Goal: Information Seeking & Learning: Check status

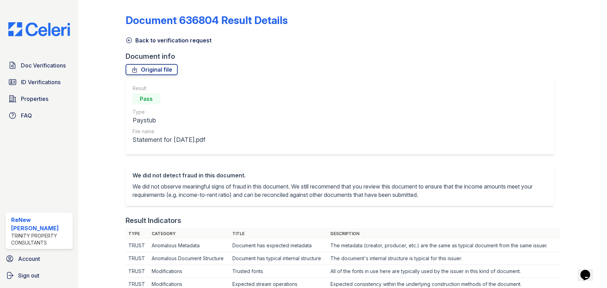
scroll to position [95, 0]
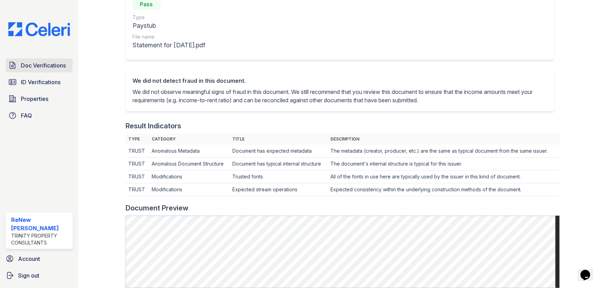
click at [38, 66] on span "Doc Verifications" at bounding box center [43, 65] width 45 height 8
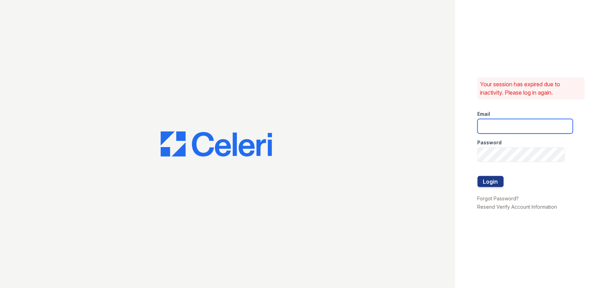
click at [514, 123] on input "email" at bounding box center [525, 126] width 95 height 15
type input "renewbrandon@trinity-pm.com"
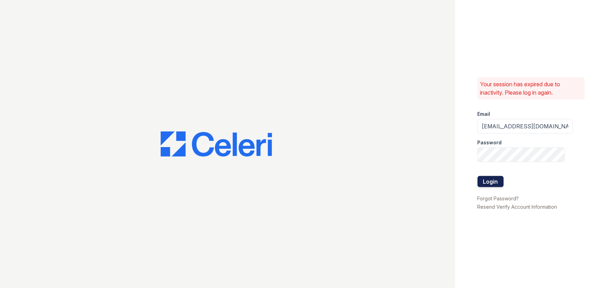
click at [490, 183] on button "Login" at bounding box center [491, 181] width 26 height 11
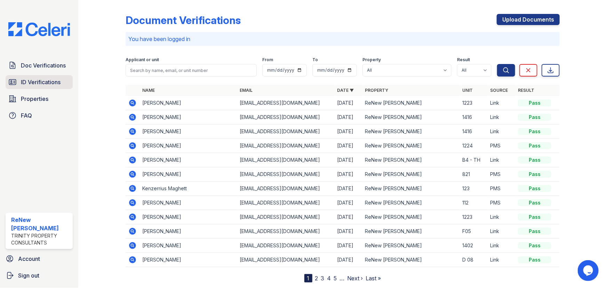
click at [51, 80] on span "ID Verifications" at bounding box center [41, 82] width 40 height 8
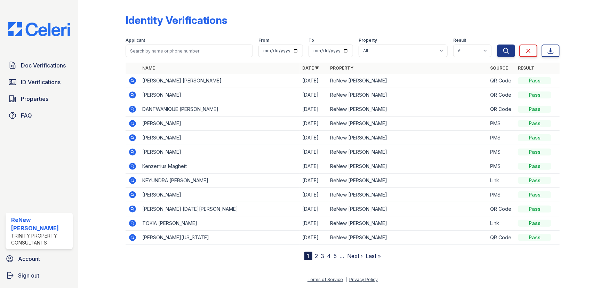
click at [131, 79] on icon at bounding box center [132, 80] width 7 height 7
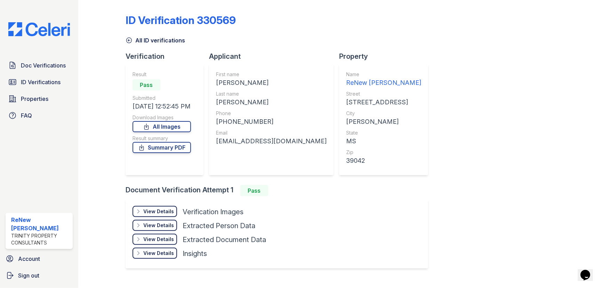
scroll to position [13, 0]
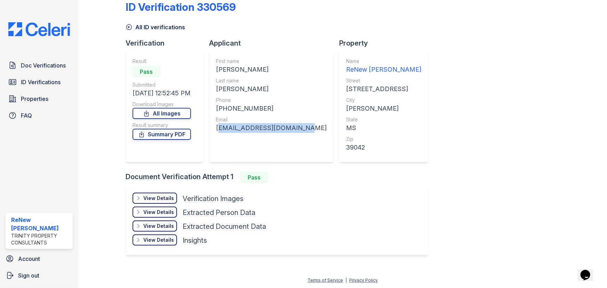
drag, startPoint x: 216, startPoint y: 129, endPoint x: 305, endPoint y: 135, distance: 88.9
click at [305, 135] on div "First name ROSA MADELAYNE Last name JIMENEZ JARA Phone +17693488109 Email rosa7…" at bounding box center [271, 106] width 125 height 111
copy div "rosa71865280@hotmail.com"
click at [231, 100] on div "Phone" at bounding box center [271, 100] width 111 height 7
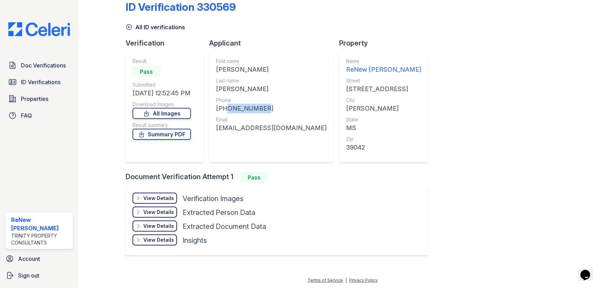
drag, startPoint x: 223, startPoint y: 107, endPoint x: 252, endPoint y: 108, distance: 28.9
click at [261, 109] on div "+17693488109" at bounding box center [271, 109] width 111 height 10
copy div "7693488109"
click at [25, 276] on span "Sign out" at bounding box center [28, 275] width 21 height 8
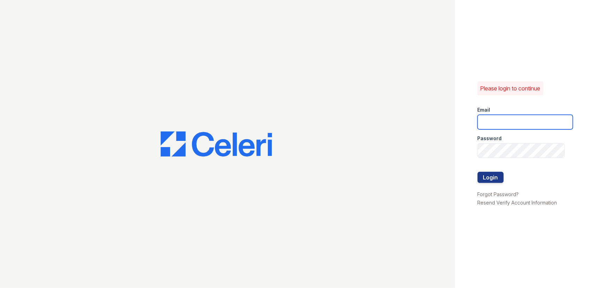
click at [490, 121] on input "email" at bounding box center [525, 122] width 95 height 15
type input "renewonridgewood@trinity-pm.com"
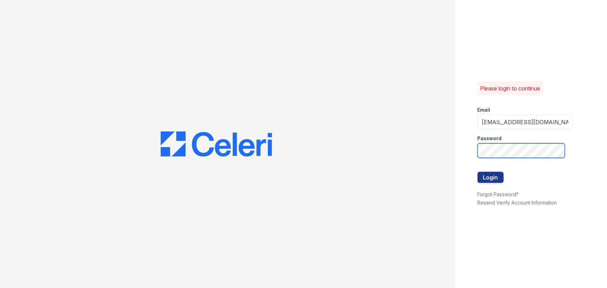
click at [478, 172] on button "Login" at bounding box center [491, 177] width 26 height 11
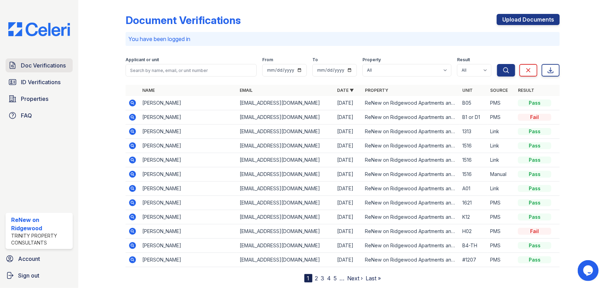
click at [41, 69] on span "Doc Verifications" at bounding box center [43, 65] width 45 height 8
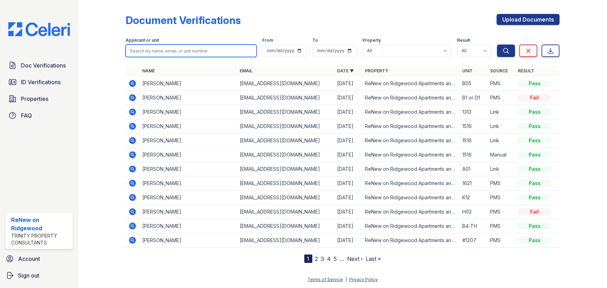
click at [139, 49] on input "search" at bounding box center [191, 51] width 131 height 13
paste input "Odacha"
type input "Odacha"
click at [497, 45] on button "Search" at bounding box center [506, 51] width 18 height 13
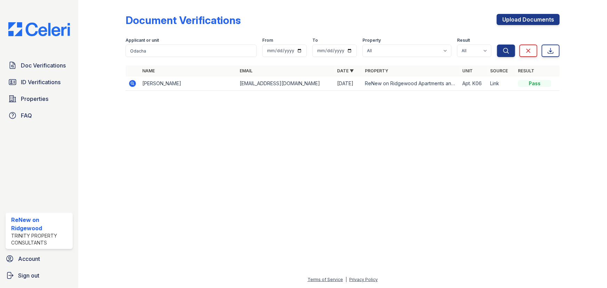
click at [132, 81] on icon at bounding box center [132, 83] width 7 height 7
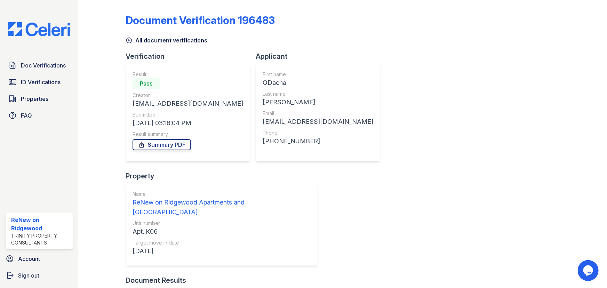
scroll to position [5, 0]
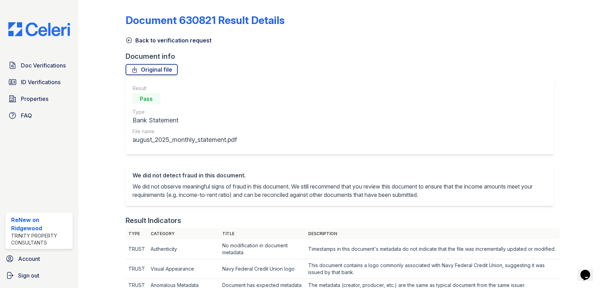
click at [127, 40] on icon at bounding box center [129, 40] width 7 height 7
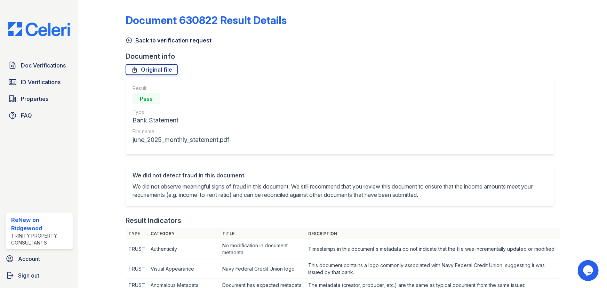
click at [131, 41] on icon at bounding box center [129, 40] width 7 height 7
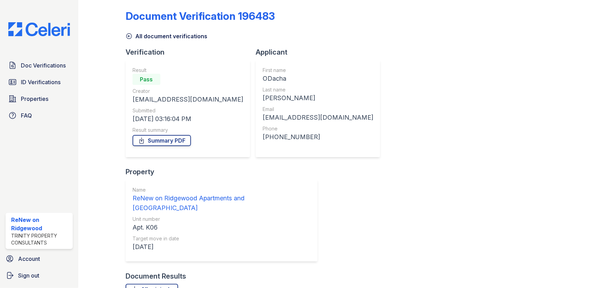
scroll to position [5, 0]
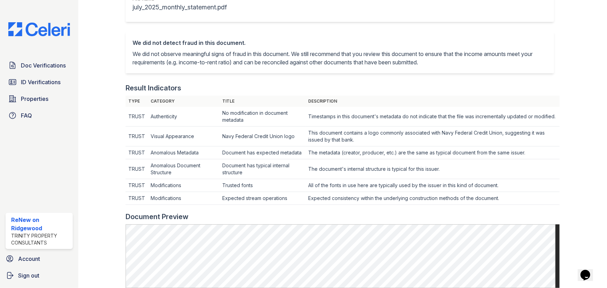
scroll to position [31, 0]
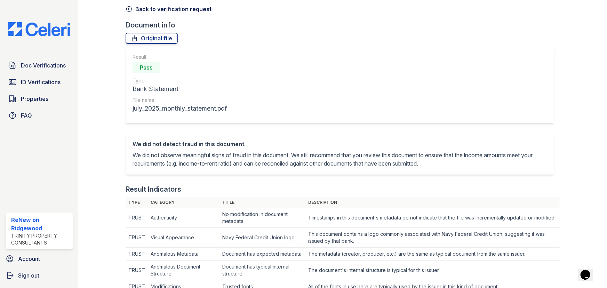
click at [131, 10] on icon at bounding box center [129, 9] width 7 height 7
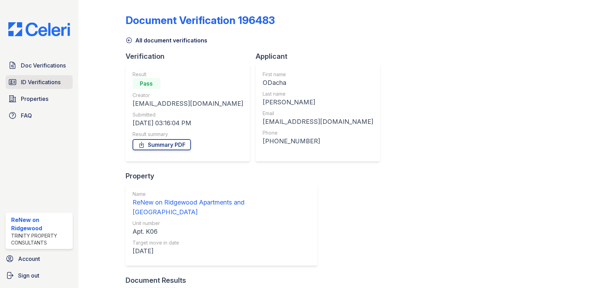
click at [32, 83] on span "ID Verifications" at bounding box center [41, 82] width 40 height 8
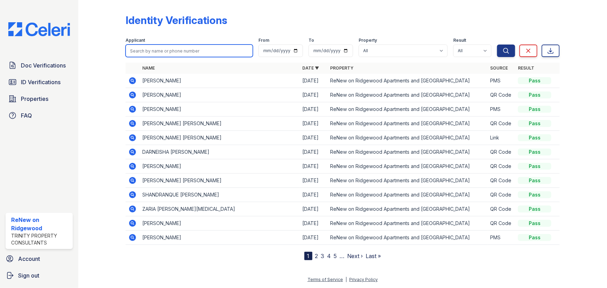
click at [167, 52] on input "search" at bounding box center [189, 51] width 127 height 13
paste input "Odacha"
type input "Odacha"
click at [497, 45] on button "Search" at bounding box center [506, 51] width 18 height 13
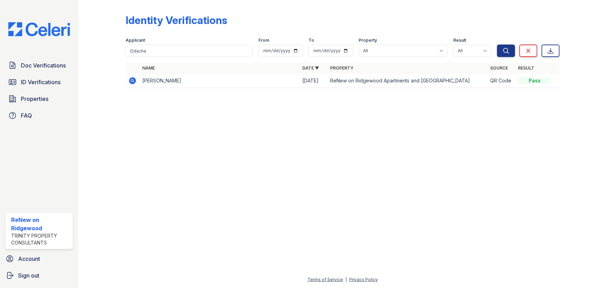
click at [132, 82] on icon at bounding box center [132, 80] width 7 height 7
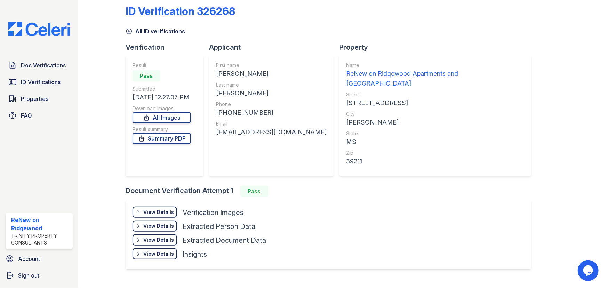
scroll to position [13, 0]
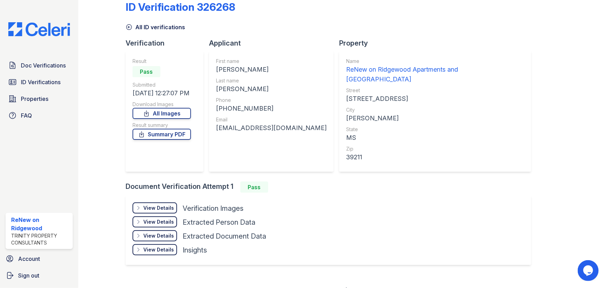
click at [159, 205] on div "View Details" at bounding box center [158, 208] width 31 height 7
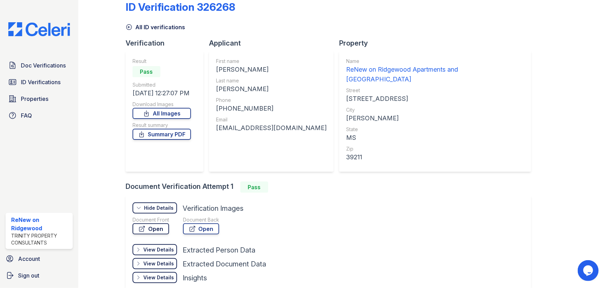
click at [163, 223] on link "Open" at bounding box center [151, 228] width 37 height 11
click at [192, 225] on icon at bounding box center [192, 228] width 7 height 7
click at [35, 85] on span "ID Verifications" at bounding box center [41, 82] width 40 height 8
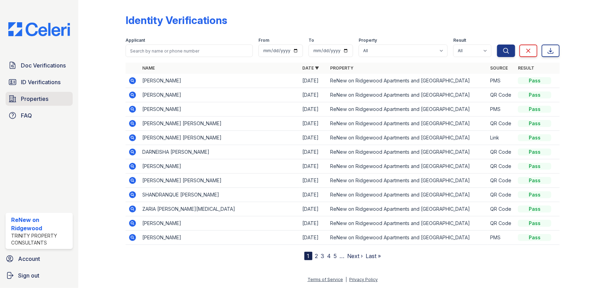
click at [50, 102] on link "Properties" at bounding box center [39, 99] width 67 height 14
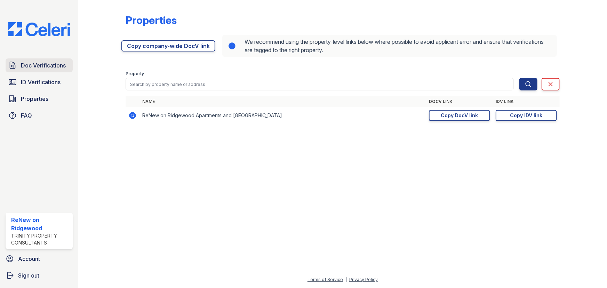
click at [50, 70] on link "Doc Verifications" at bounding box center [39, 65] width 67 height 14
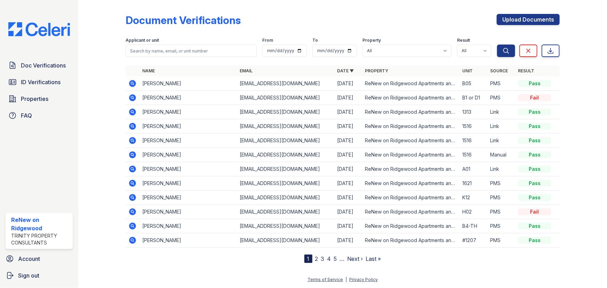
click at [130, 98] on icon at bounding box center [132, 97] width 7 height 7
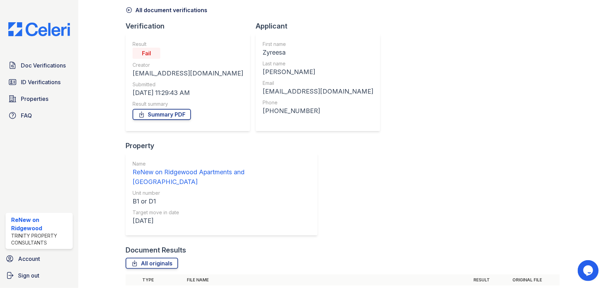
scroll to position [39, 0]
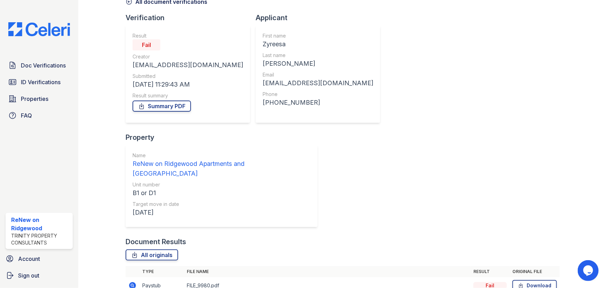
click at [126, 277] on td at bounding box center [133, 285] width 14 height 17
click at [132, 282] on icon at bounding box center [132, 285] width 7 height 7
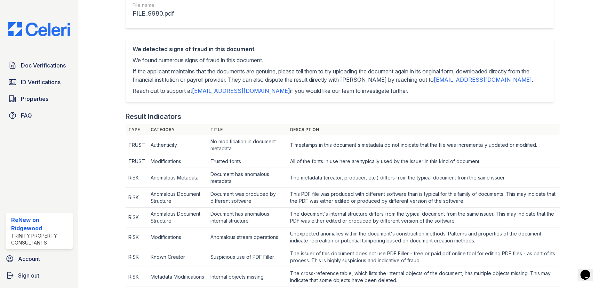
drag, startPoint x: 193, startPoint y: 93, endPoint x: 254, endPoint y: 92, distance: 61.6
click at [254, 92] on p "Reach out to support at support@getceleri.com if you would like our team to inv…" at bounding box center [340, 91] width 415 height 8
click at [61, 65] on span "Doc Verifications" at bounding box center [43, 65] width 45 height 8
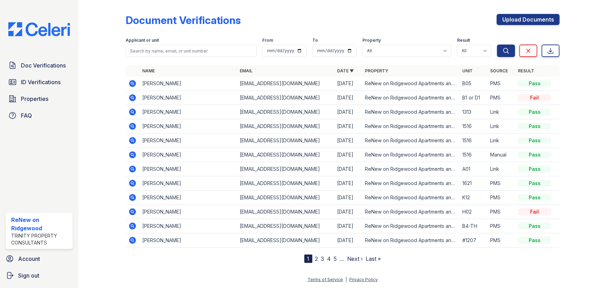
click at [46, 87] on link "ID Verifications" at bounding box center [39, 82] width 67 height 14
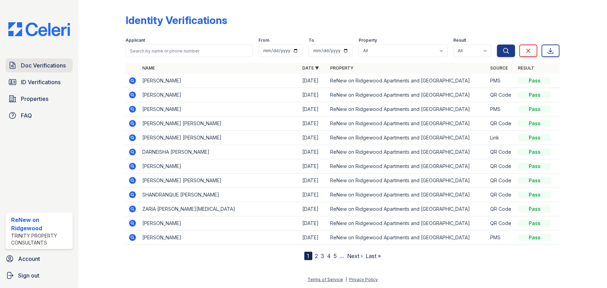
click at [47, 70] on link "Doc Verifications" at bounding box center [39, 65] width 67 height 14
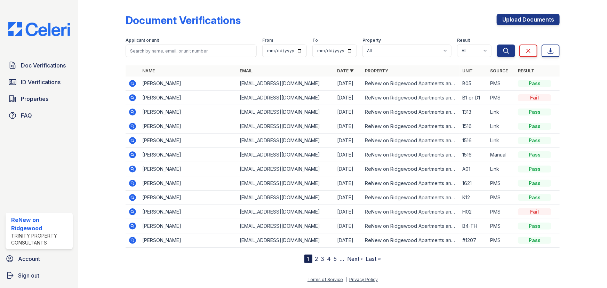
click at [48, 90] on div "Doc Verifications ID Verifications Properties FAQ" at bounding box center [39, 90] width 73 height 64
click at [48, 85] on span "ID Verifications" at bounding box center [41, 82] width 40 height 8
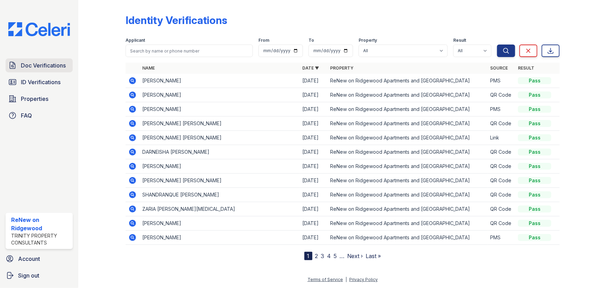
click at [49, 72] on link "Doc Verifications" at bounding box center [39, 65] width 67 height 14
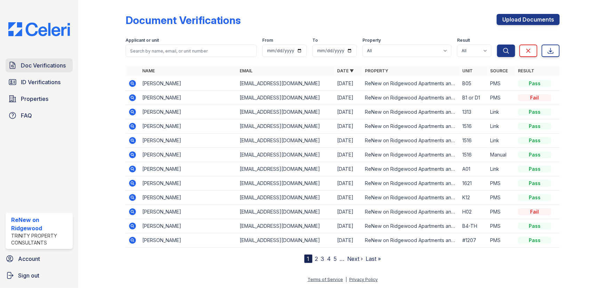
click at [37, 69] on span "Doc Verifications" at bounding box center [43, 65] width 45 height 8
click at [35, 78] on span "ID Verifications" at bounding box center [41, 82] width 40 height 8
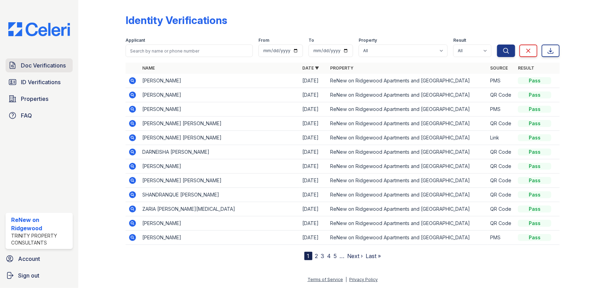
click at [38, 65] on span "Doc Verifications" at bounding box center [43, 65] width 45 height 8
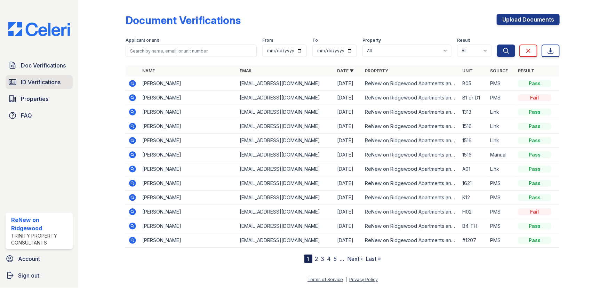
click at [35, 78] on span "ID Verifications" at bounding box center [41, 82] width 40 height 8
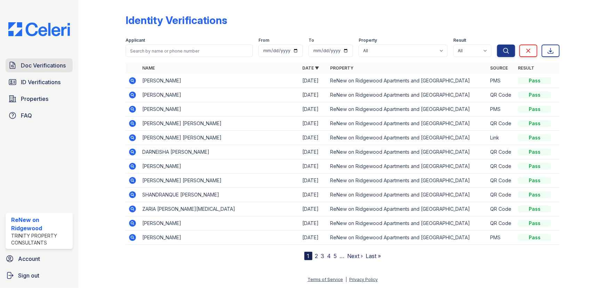
click at [33, 67] on span "Doc Verifications" at bounding box center [43, 65] width 45 height 8
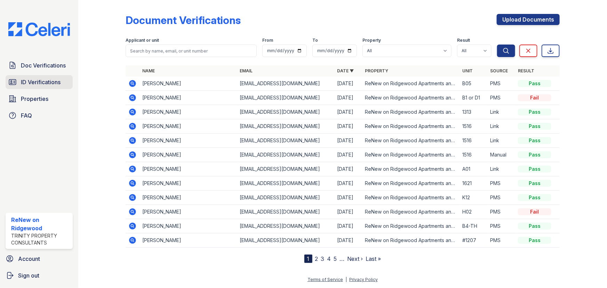
click at [27, 87] on link "ID Verifications" at bounding box center [39, 82] width 67 height 14
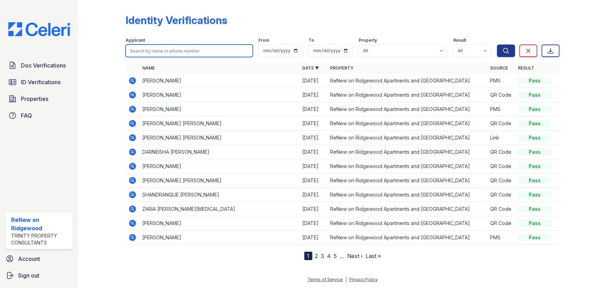
click at [138, 53] on input "search" at bounding box center [189, 51] width 127 height 13
paste input "support@getceleri.com"
type input "support@getceleri.com"
drag, startPoint x: 183, startPoint y: 51, endPoint x: 111, endPoint y: 51, distance: 72.4
click at [111, 51] on div "Identity Verifications Filter Applicant support@getceleri.com From To Property …" at bounding box center [342, 135] width 506 height 271
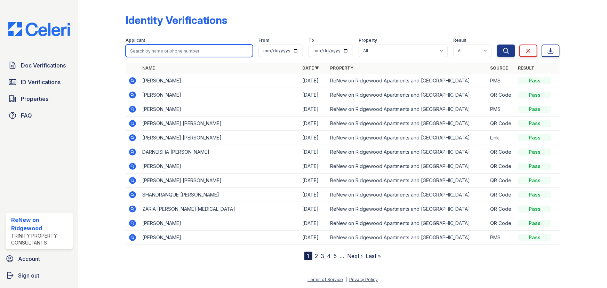
paste input "support@getceleri.com"
type input "support@getceleri.com"
click at [250, 49] on input "support@getceleri.com" at bounding box center [189, 51] width 127 height 13
click at [247, 50] on input "support@getceleri.com" at bounding box center [189, 51] width 127 height 13
click at [38, 98] on span "Properties" at bounding box center [34, 99] width 27 height 8
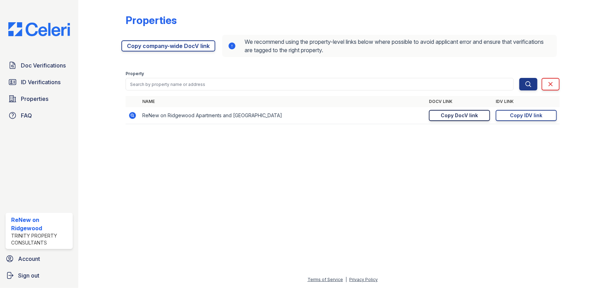
click at [477, 116] on div "Copy DocV link" at bounding box center [459, 115] width 37 height 7
click at [517, 114] on div "Copy IDV link" at bounding box center [526, 115] width 32 height 7
click at [460, 113] on link "Copied!" at bounding box center [459, 115] width 61 height 11
click at [343, 134] on div "Properties https://app.getceleri.com/6e5c3bf3-2dc2-4e79-bfe5-feac4f70d48d/submi…" at bounding box center [342, 71] width 506 height 142
click at [38, 66] on span "Doc Verifications" at bounding box center [43, 65] width 45 height 8
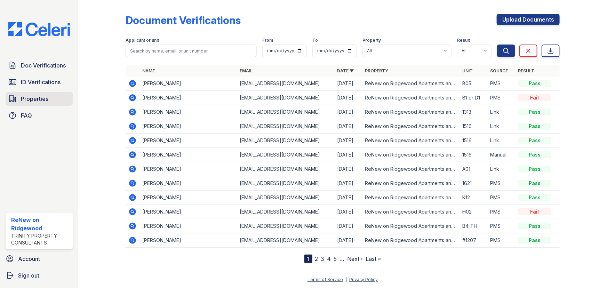
click at [40, 94] on link "Properties" at bounding box center [39, 99] width 67 height 14
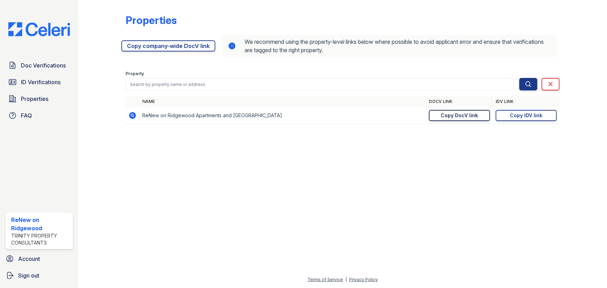
click at [442, 114] on div "Copy DocV link" at bounding box center [459, 115] width 37 height 7
click at [513, 142] on div at bounding box center [342, 208] width 506 height 133
click at [460, 66] on form "Property Search Clear Search Clear" at bounding box center [343, 79] width 434 height 28
click at [524, 116] on div "Copy IDV link" at bounding box center [526, 115] width 32 height 7
click at [467, 115] on div "Copy DocV link" at bounding box center [459, 115] width 37 height 7
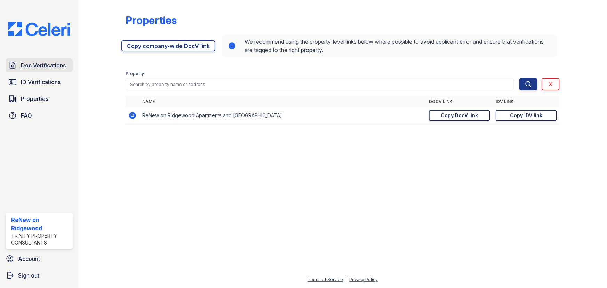
click at [41, 69] on span "Doc Verifications" at bounding box center [43, 65] width 45 height 8
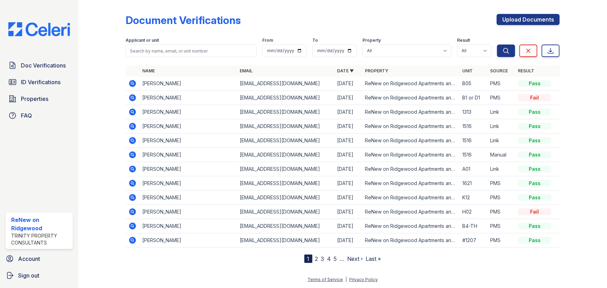
click at [38, 79] on span "ID Verifications" at bounding box center [41, 82] width 40 height 8
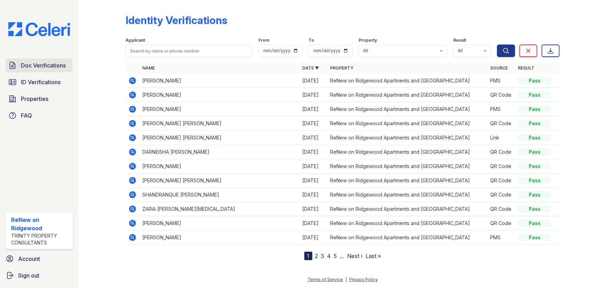
click at [43, 67] on span "Doc Verifications" at bounding box center [43, 65] width 45 height 8
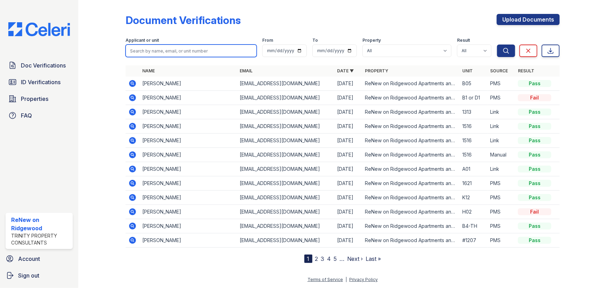
click at [143, 51] on input "search" at bounding box center [191, 51] width 131 height 13
paste input "Williams"
type input "Williams"
click at [497, 45] on button "Search" at bounding box center [506, 51] width 18 height 13
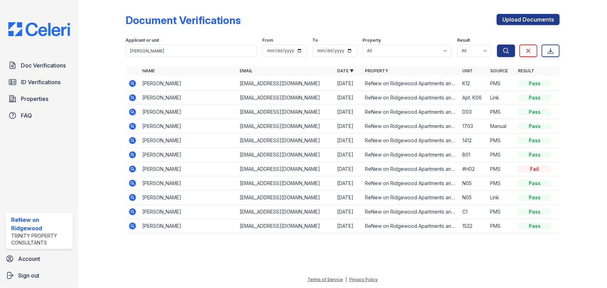
click at [134, 95] on icon at bounding box center [132, 97] width 7 height 7
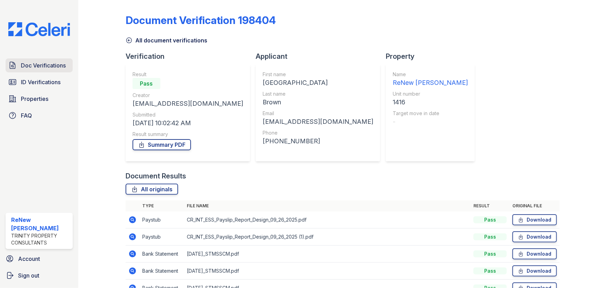
click at [43, 67] on span "Doc Verifications" at bounding box center [43, 65] width 45 height 8
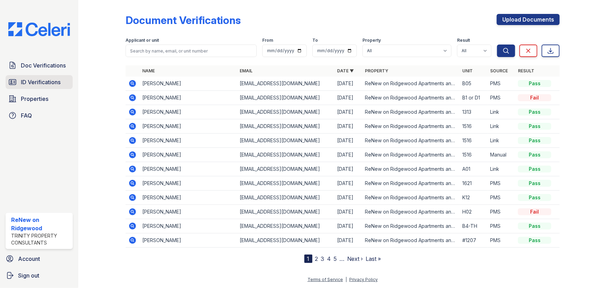
click at [43, 80] on span "ID Verifications" at bounding box center [41, 82] width 40 height 8
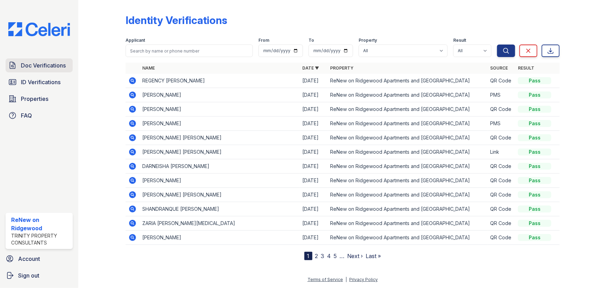
click at [38, 66] on span "Doc Verifications" at bounding box center [43, 65] width 45 height 8
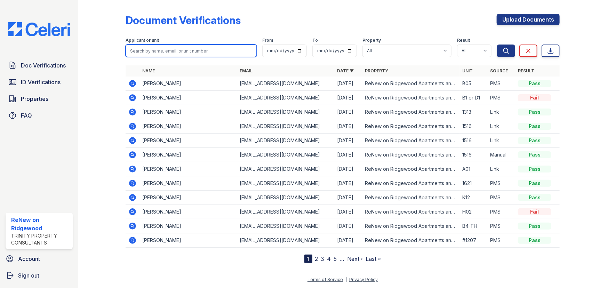
click at [148, 45] on input "search" at bounding box center [191, 51] width 131 height 13
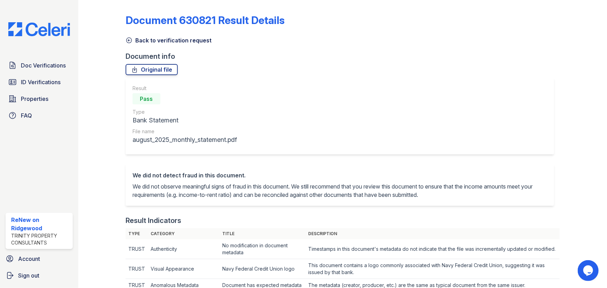
click at [131, 42] on icon at bounding box center [129, 40] width 7 height 7
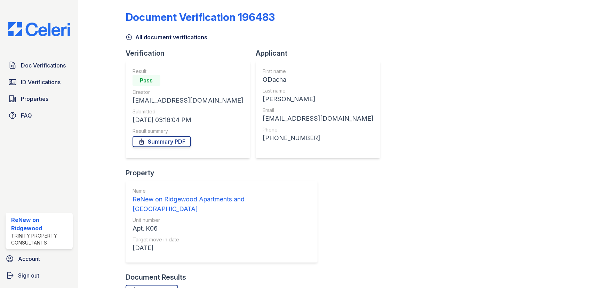
scroll to position [5, 0]
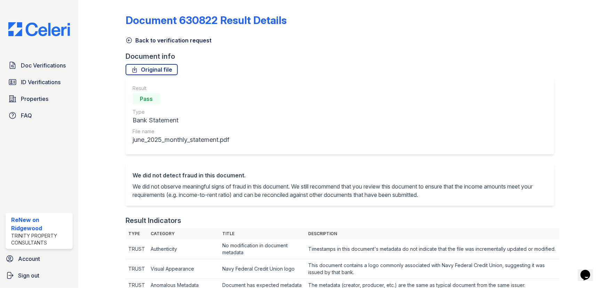
click at [128, 39] on icon at bounding box center [129, 40] width 7 height 7
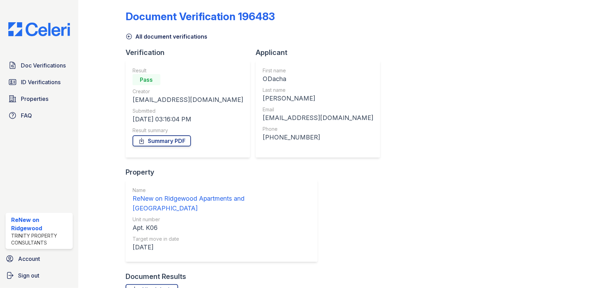
scroll to position [5, 0]
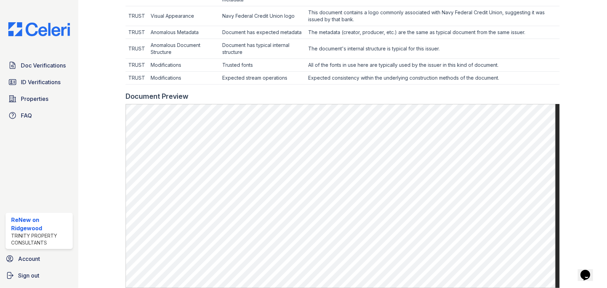
scroll to position [348, 0]
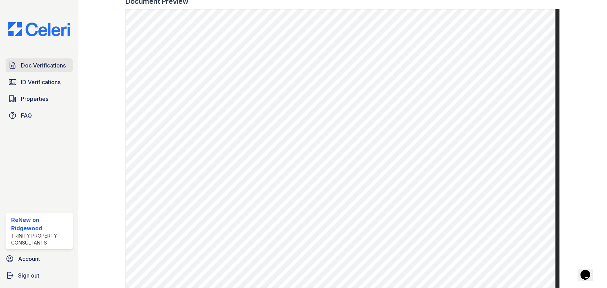
click at [35, 68] on span "Doc Verifications" at bounding box center [43, 65] width 45 height 8
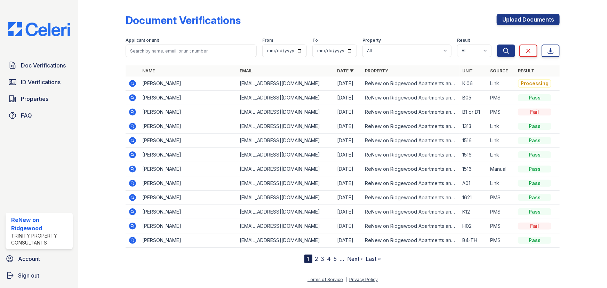
click at [129, 84] on icon at bounding box center [132, 83] width 8 height 8
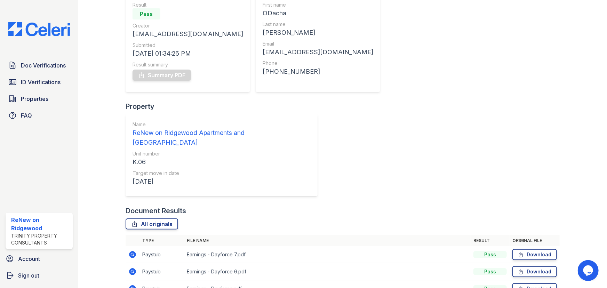
scroll to position [73, 0]
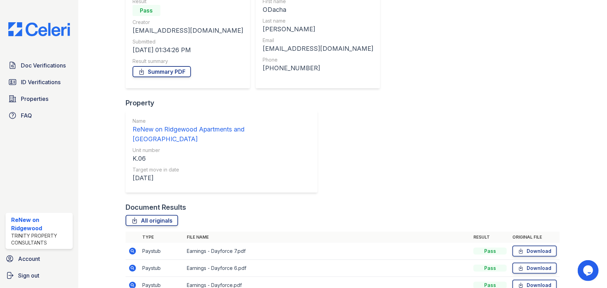
click at [132, 248] on icon at bounding box center [132, 251] width 7 height 7
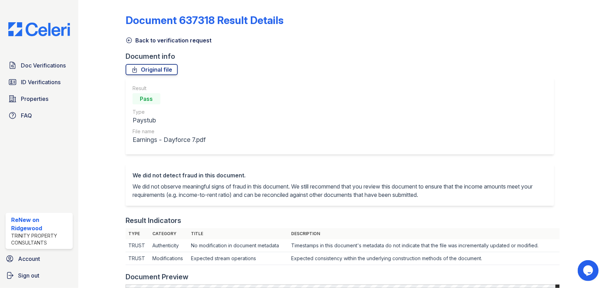
click at [128, 39] on icon at bounding box center [129, 40] width 7 height 7
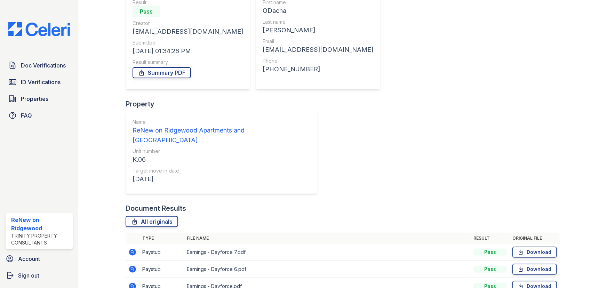
scroll to position [73, 0]
click at [133, 247] on icon at bounding box center [132, 251] width 8 height 8
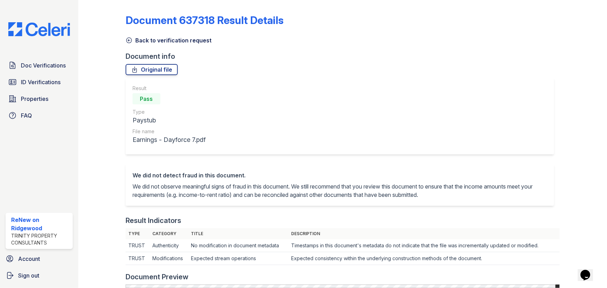
click at [130, 41] on icon at bounding box center [129, 40] width 7 height 7
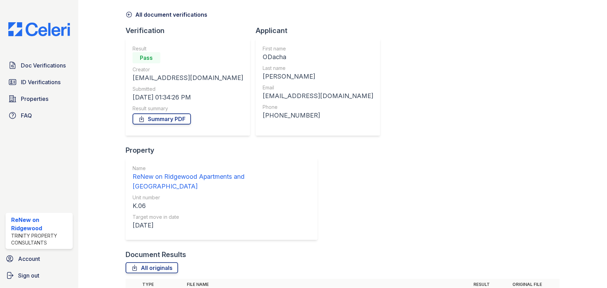
scroll to position [73, 0]
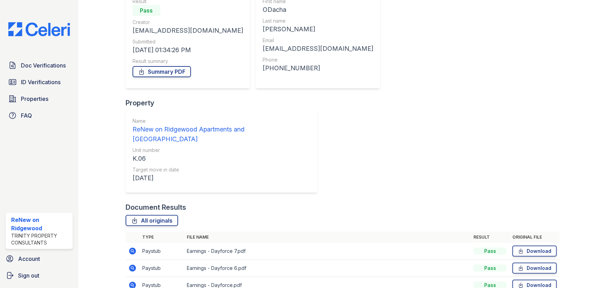
click at [133, 264] on icon at bounding box center [132, 268] width 8 height 8
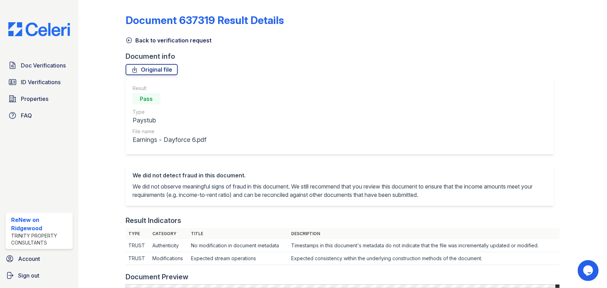
click at [130, 39] on icon at bounding box center [129, 40] width 7 height 7
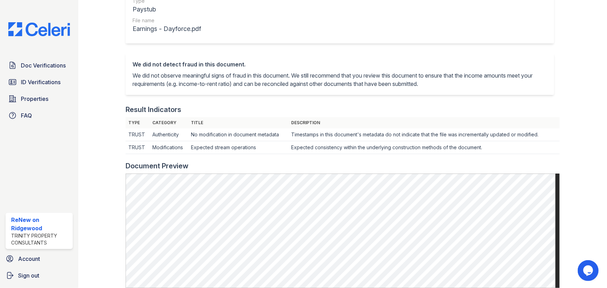
scroll to position [95, 0]
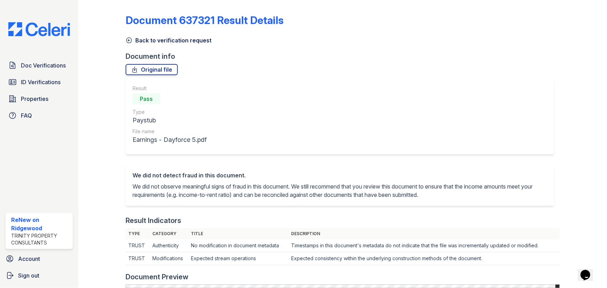
click at [127, 38] on icon at bounding box center [129, 40] width 7 height 7
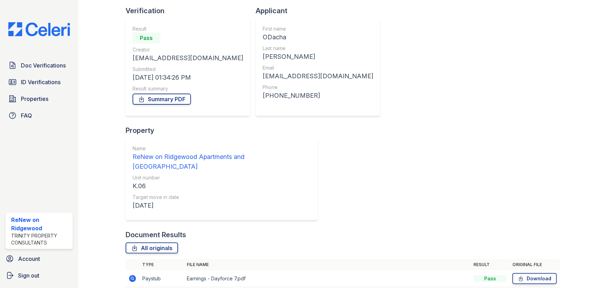
scroll to position [63, 0]
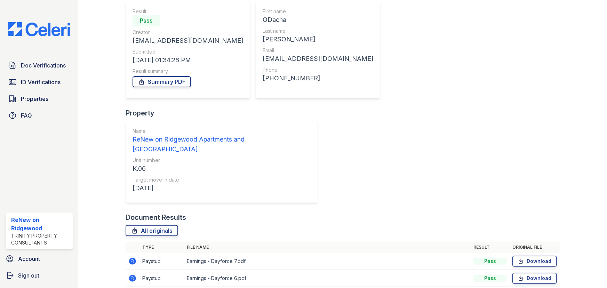
click at [130, 258] on icon at bounding box center [132, 261] width 7 height 7
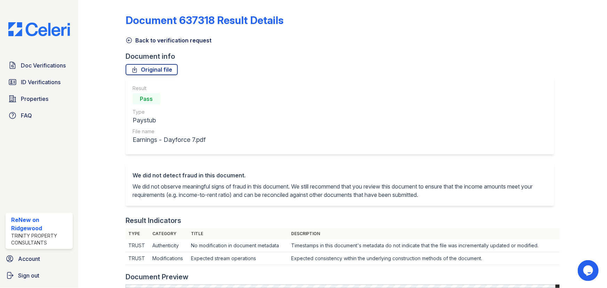
click at [129, 42] on icon at bounding box center [129, 40] width 7 height 7
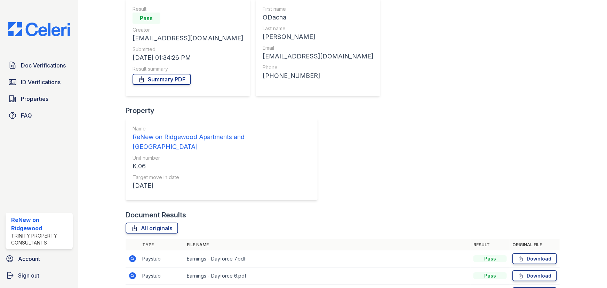
scroll to position [73, 0]
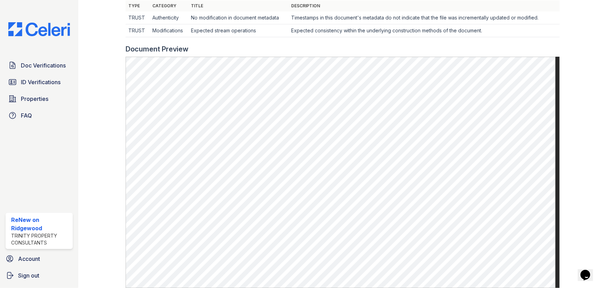
scroll to position [308, 0]
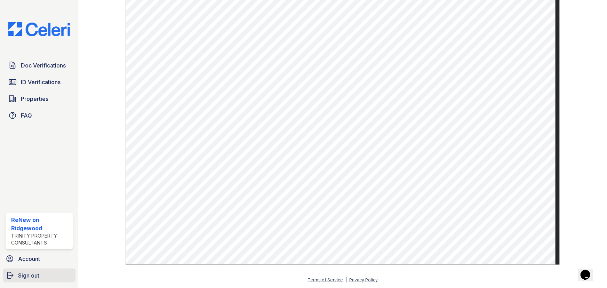
click at [25, 271] on span "Sign out" at bounding box center [28, 275] width 21 height 8
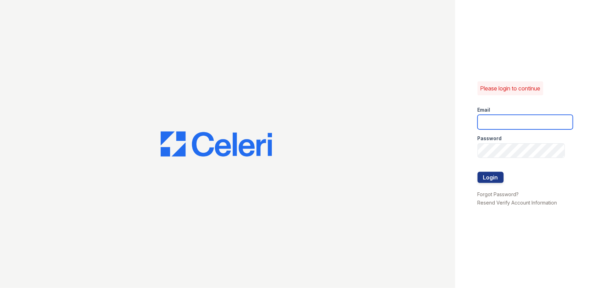
click at [519, 119] on input "email" at bounding box center [525, 122] width 95 height 15
type input "[EMAIL_ADDRESS][DOMAIN_NAME]"
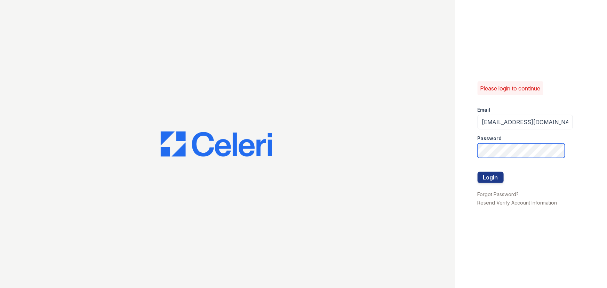
click at [478, 172] on button "Login" at bounding box center [491, 177] width 26 height 11
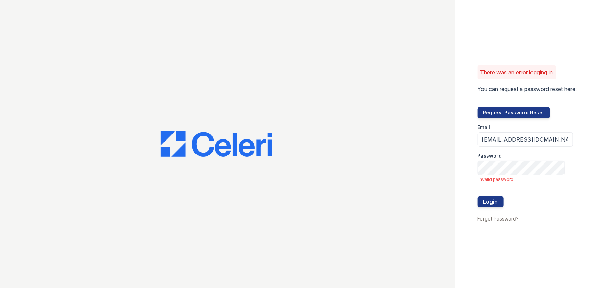
click at [492, 195] on div at bounding box center [525, 189] width 95 height 14
click at [491, 199] on button "Login" at bounding box center [491, 201] width 26 height 11
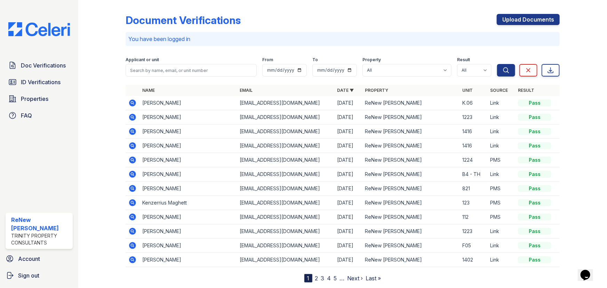
click at [134, 118] on icon at bounding box center [132, 117] width 7 height 7
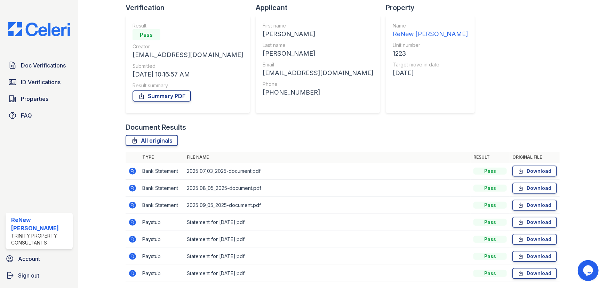
scroll to position [73, 0]
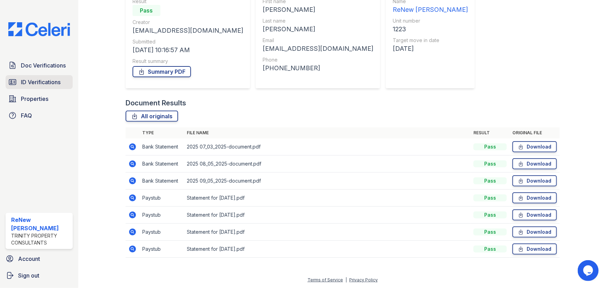
click at [36, 82] on span "ID Verifications" at bounding box center [41, 82] width 40 height 8
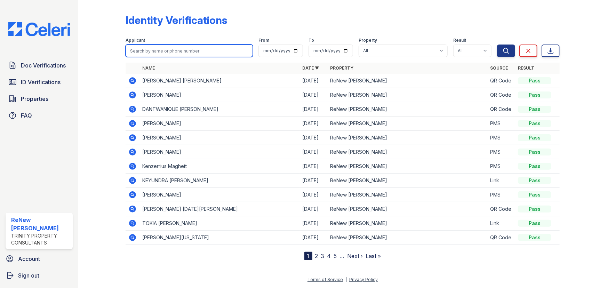
click at [171, 54] on input "search" at bounding box center [189, 51] width 127 height 13
type input "[PERSON_NAME]"
click at [497, 45] on button "Search" at bounding box center [506, 51] width 18 height 13
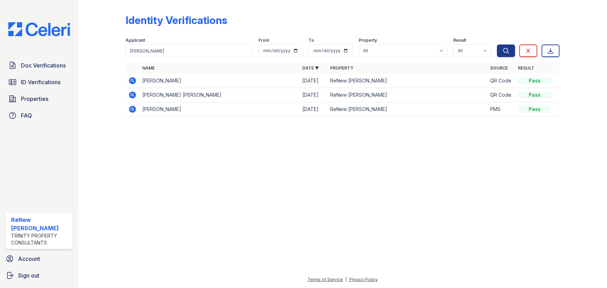
click at [134, 83] on icon at bounding box center [132, 80] width 7 height 7
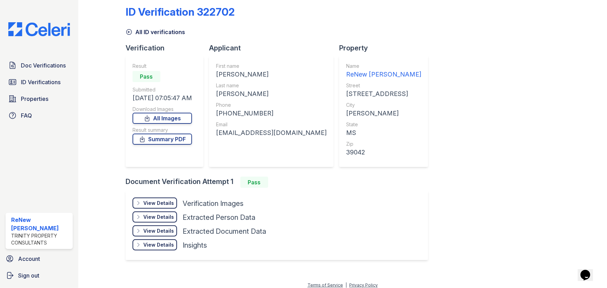
scroll to position [13, 0]
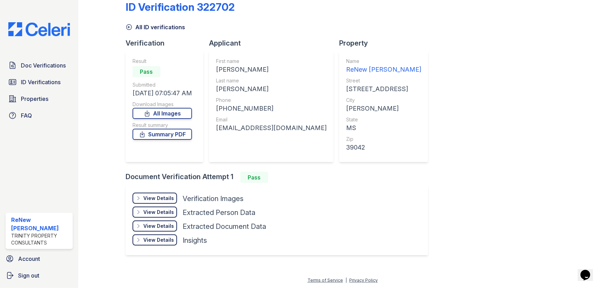
click at [142, 197] on div "View Details Details" at bounding box center [155, 198] width 45 height 11
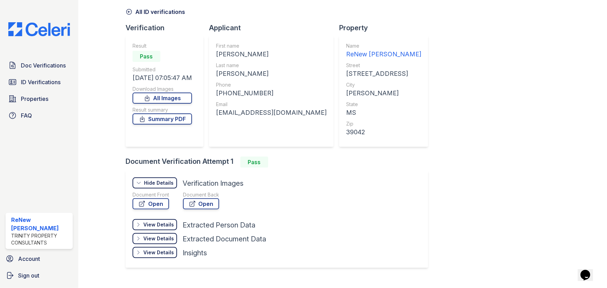
scroll to position [41, 0]
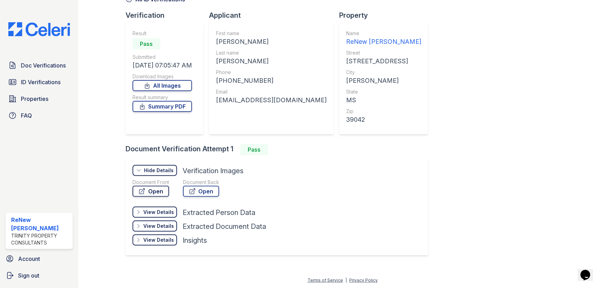
click at [149, 193] on link "Open" at bounding box center [151, 191] width 37 height 11
click at [208, 191] on link "Open" at bounding box center [201, 191] width 36 height 11
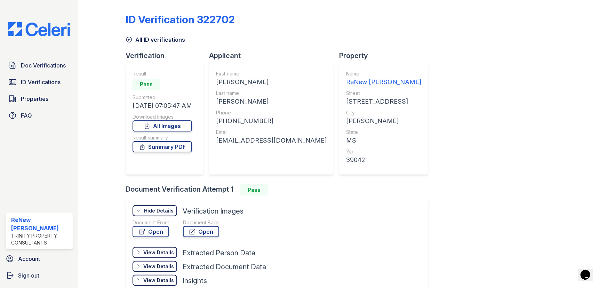
scroll to position [0, 0]
click at [487, 231] on div "ID Verification 322702 All ID verifications Verification Result Pass Submitted …" at bounding box center [343, 154] width 434 height 303
click at [35, 280] on link "Sign out" at bounding box center [39, 276] width 73 height 14
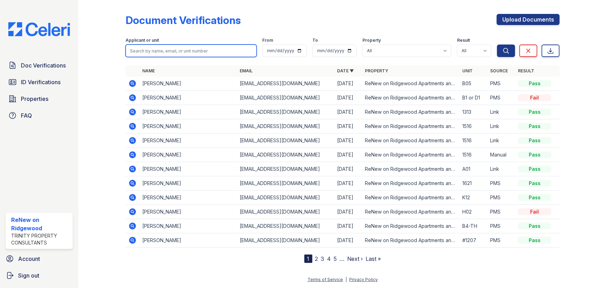
click at [144, 52] on input "search" at bounding box center [191, 51] width 131 height 13
paste input "[PERSON_NAME]"
type input "[PERSON_NAME]"
click at [497, 45] on button "Search" at bounding box center [506, 51] width 18 height 13
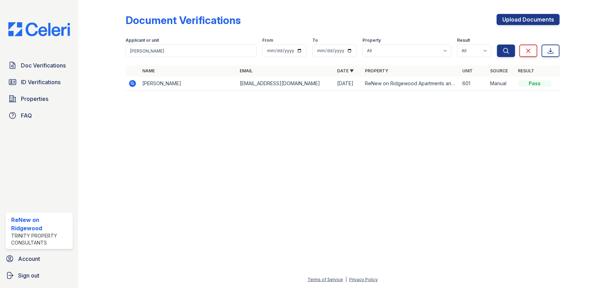
click at [132, 82] on icon at bounding box center [132, 83] width 8 height 8
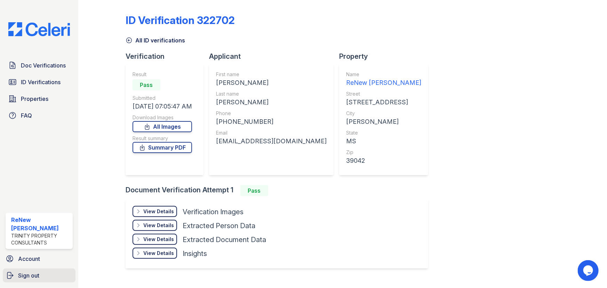
click at [55, 273] on link "Sign out" at bounding box center [39, 276] width 73 height 14
click at [35, 271] on link "Sign out" at bounding box center [39, 276] width 73 height 14
click at [35, 272] on span "Sign out" at bounding box center [28, 275] width 21 height 8
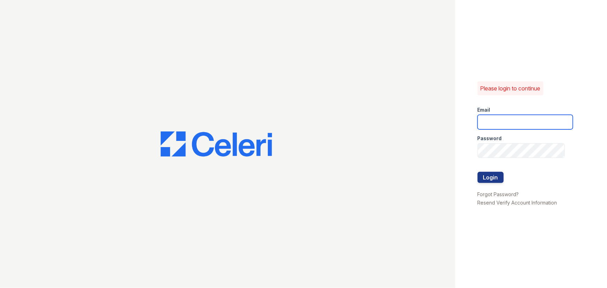
click at [500, 125] on input "email" at bounding box center [525, 122] width 95 height 15
type input "[EMAIL_ADDRESS][DOMAIN_NAME]"
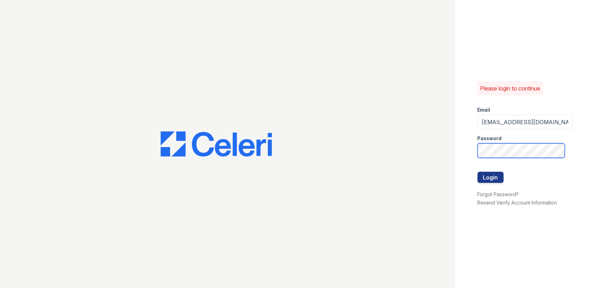
click at [478, 172] on button "Login" at bounding box center [491, 177] width 26 height 11
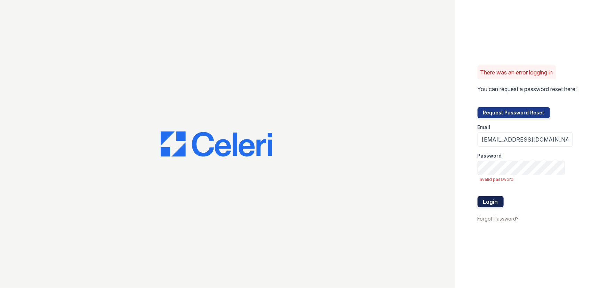
click at [496, 200] on button "Login" at bounding box center [491, 201] width 26 height 11
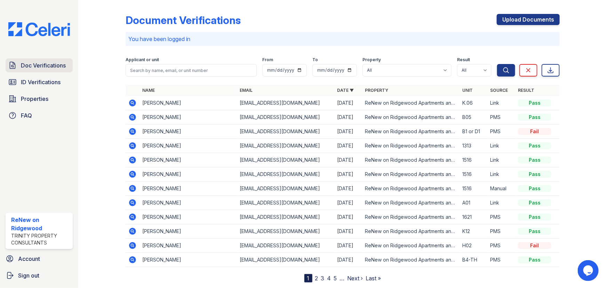
click at [41, 64] on span "Doc Verifications" at bounding box center [43, 65] width 45 height 8
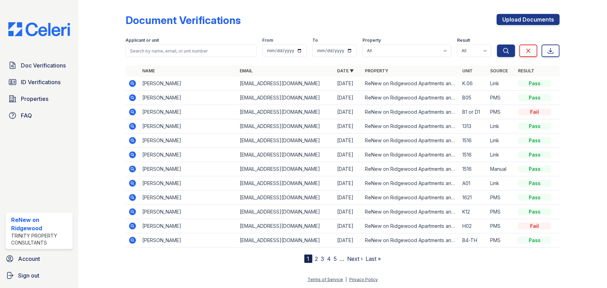
click at [39, 78] on span "ID Verifications" at bounding box center [41, 82] width 40 height 8
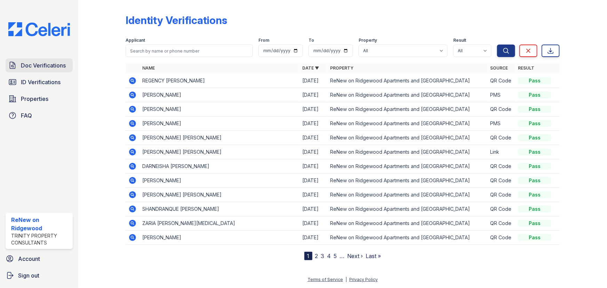
click at [26, 65] on span "Doc Verifications" at bounding box center [43, 65] width 45 height 8
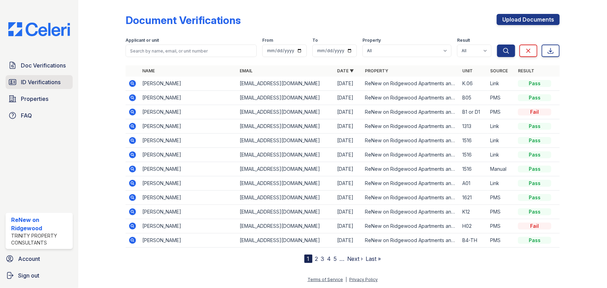
click at [28, 78] on span "ID Verifications" at bounding box center [41, 82] width 40 height 8
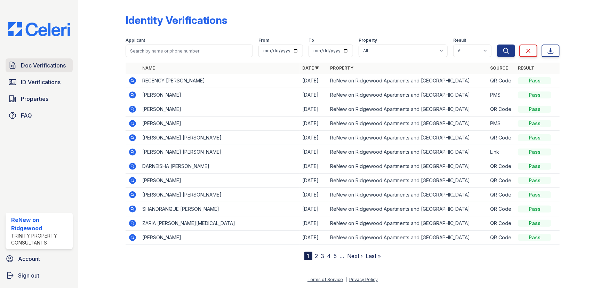
click at [61, 59] on link "Doc Verifications" at bounding box center [39, 65] width 67 height 14
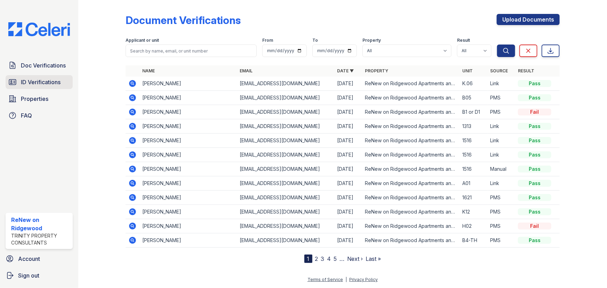
click at [52, 75] on link "ID Verifications" at bounding box center [39, 82] width 67 height 14
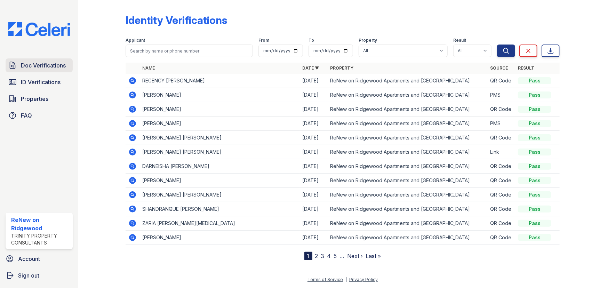
click at [65, 69] on span "Doc Verifications" at bounding box center [43, 65] width 45 height 8
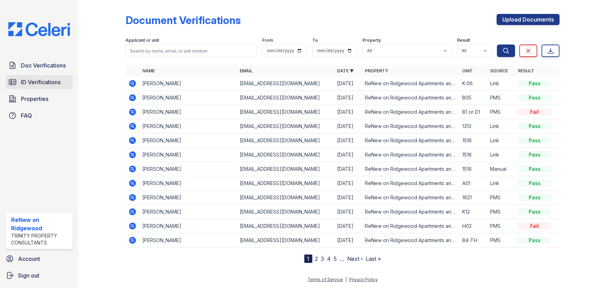
click at [55, 80] on span "ID Verifications" at bounding box center [41, 82] width 40 height 8
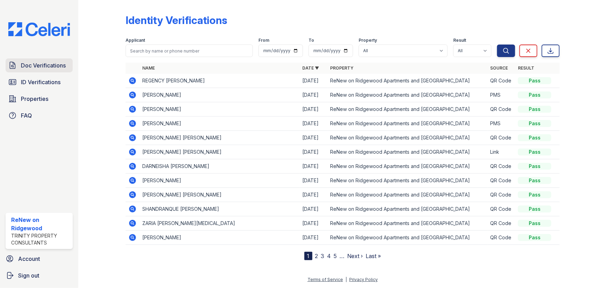
click at [64, 66] on span "Doc Verifications" at bounding box center [43, 65] width 45 height 8
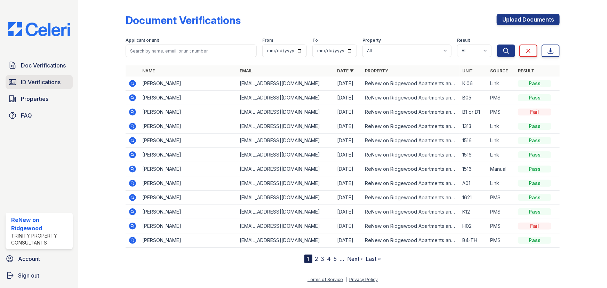
click at [58, 80] on span "ID Verifications" at bounding box center [41, 82] width 40 height 8
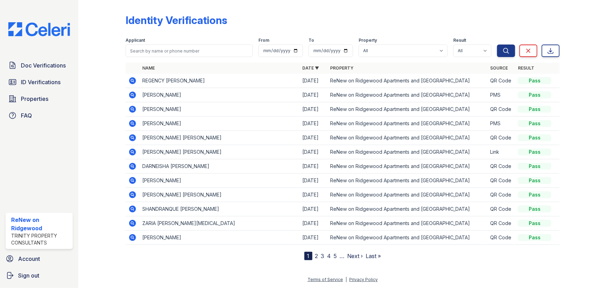
click at [56, 67] on span "Doc Verifications" at bounding box center [43, 65] width 45 height 8
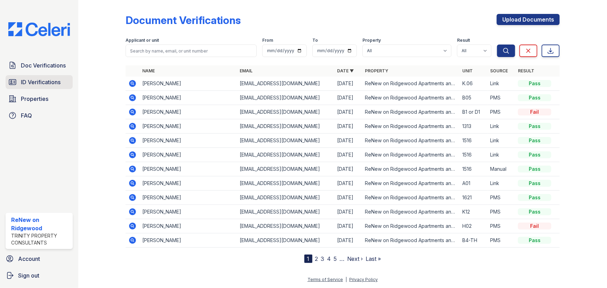
click at [52, 79] on span "ID Verifications" at bounding box center [41, 82] width 40 height 8
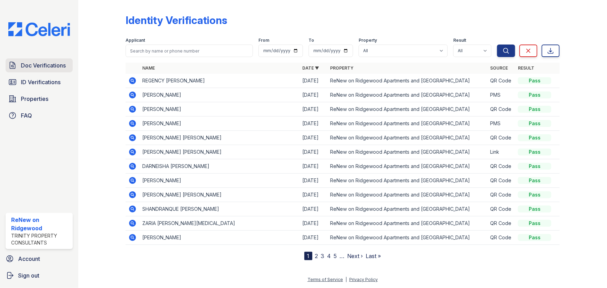
click at [56, 59] on link "Doc Verifications" at bounding box center [39, 65] width 67 height 14
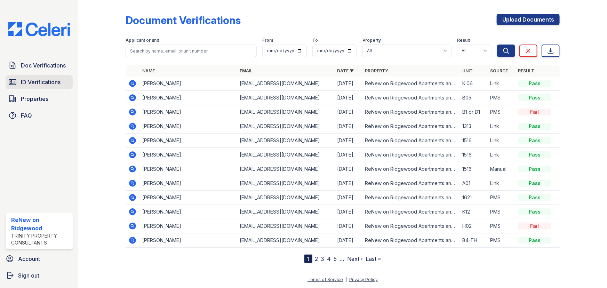
click at [38, 82] on span "ID Verifications" at bounding box center [41, 82] width 40 height 8
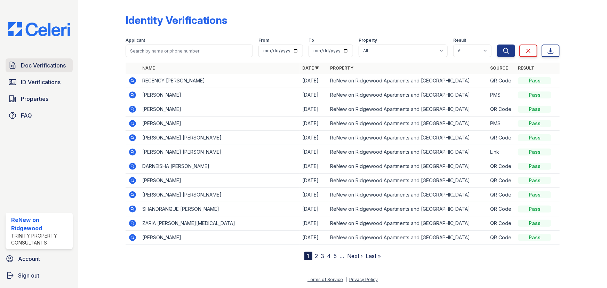
click at [46, 62] on span "Doc Verifications" at bounding box center [43, 65] width 45 height 8
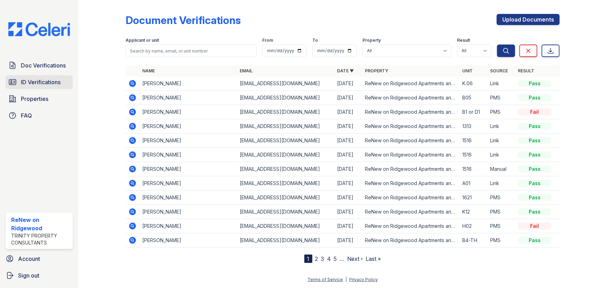
click at [44, 81] on span "ID Verifications" at bounding box center [41, 82] width 40 height 8
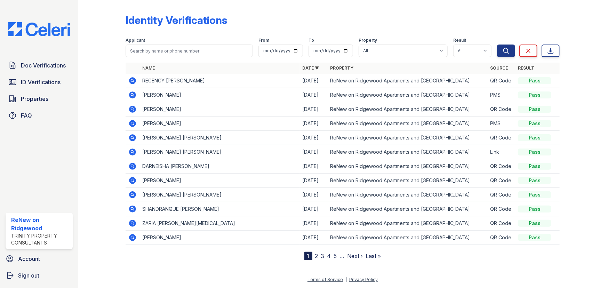
click at [142, 48] on input "search" at bounding box center [189, 51] width 127 height 13
type input "[PERSON_NAME]"
click at [497, 45] on button "Search" at bounding box center [506, 51] width 18 height 13
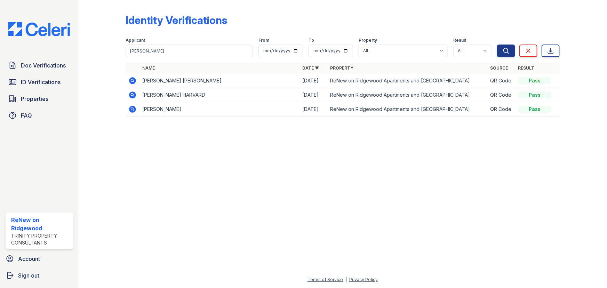
click at [132, 107] on icon at bounding box center [132, 109] width 7 height 7
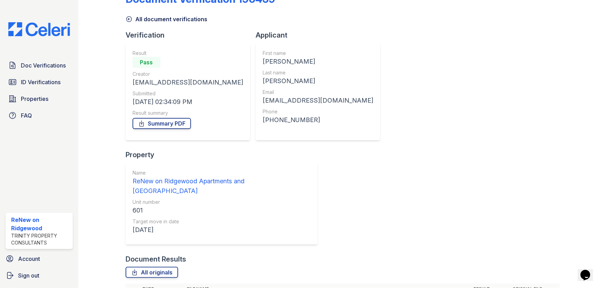
scroll to position [56, 0]
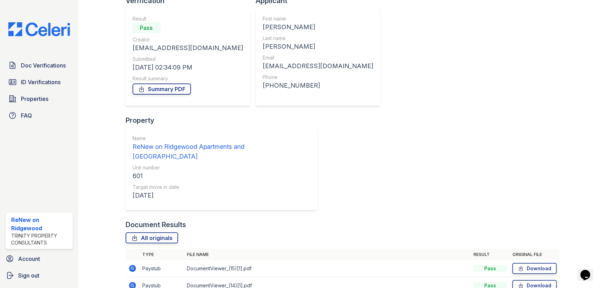
click at [134, 264] on icon at bounding box center [132, 268] width 8 height 8
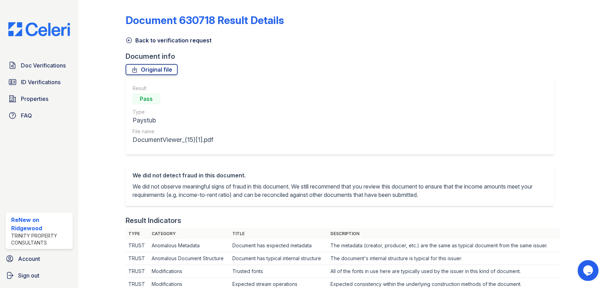
click at [132, 38] on icon at bounding box center [129, 40] width 7 height 7
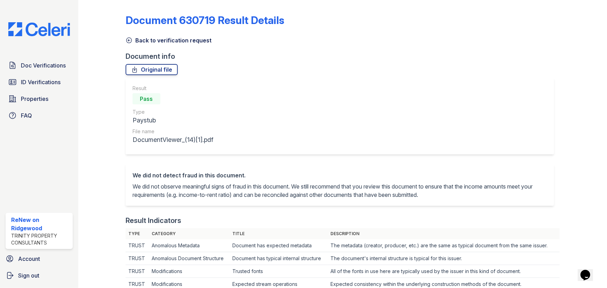
click at [133, 41] on link "Back to verification request" at bounding box center [169, 40] width 86 height 8
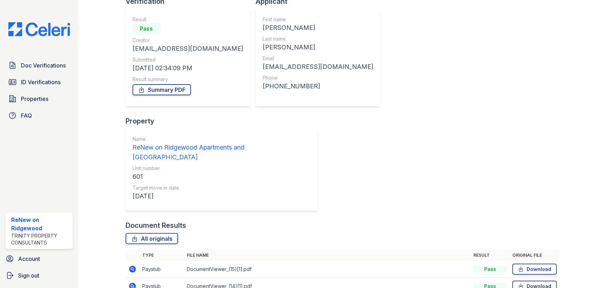
scroll to position [56, 0]
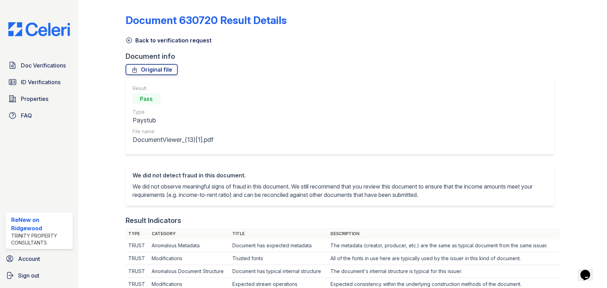
click at [126, 41] on icon at bounding box center [129, 40] width 7 height 7
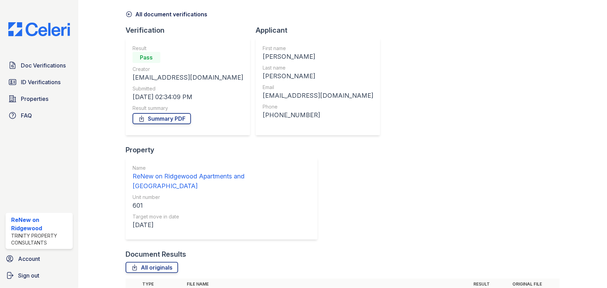
scroll to position [56, 0]
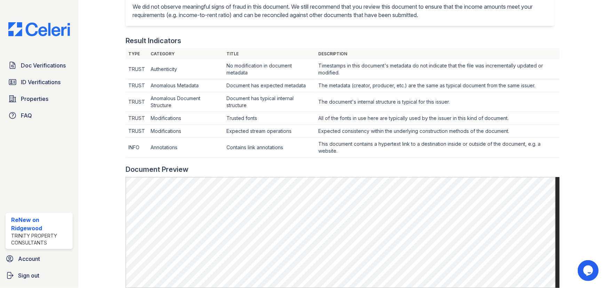
scroll to position [316, 0]
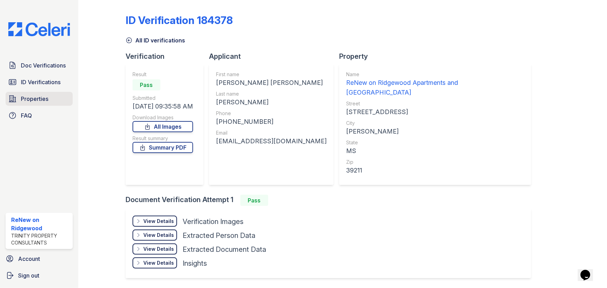
click at [35, 97] on span "Properties" at bounding box center [34, 99] width 27 height 8
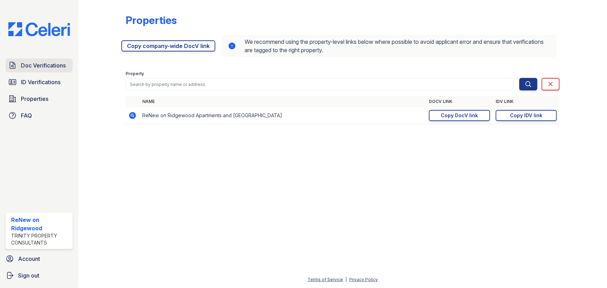
click at [49, 71] on link "Doc Verifications" at bounding box center [39, 65] width 67 height 14
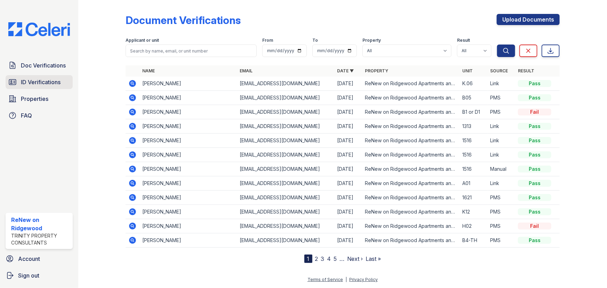
click at [49, 81] on span "ID Verifications" at bounding box center [41, 82] width 40 height 8
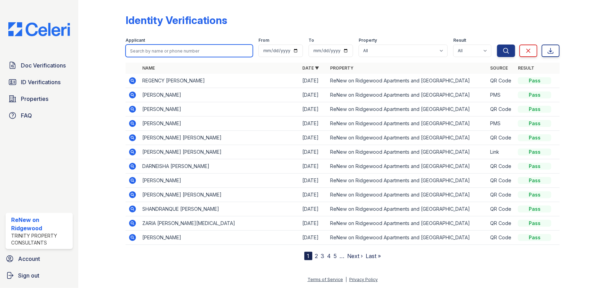
click at [146, 49] on input "search" at bounding box center [189, 51] width 127 height 13
paste input "[PERSON_NAME]"
type input "[PERSON_NAME]"
click at [497, 45] on button "Search" at bounding box center [506, 51] width 18 height 13
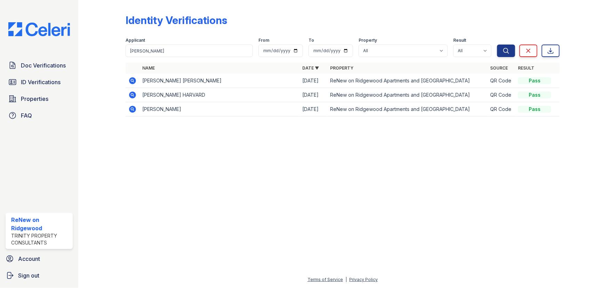
click at [132, 82] on icon at bounding box center [132, 80] width 7 height 7
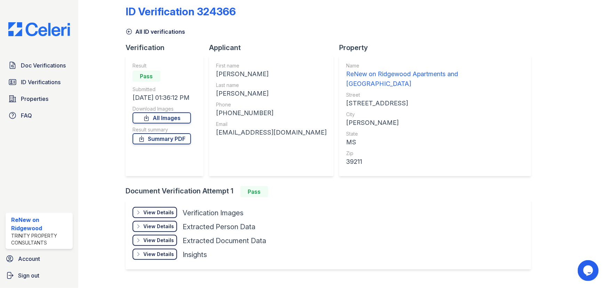
scroll to position [13, 0]
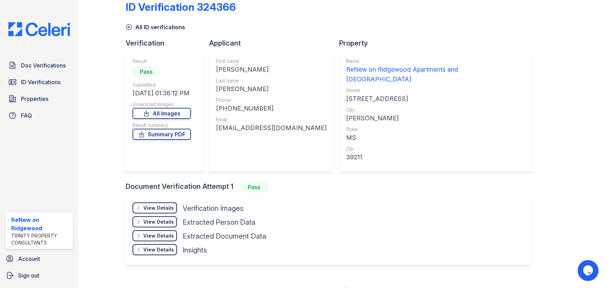
click at [150, 205] on div "View Details" at bounding box center [158, 208] width 31 height 7
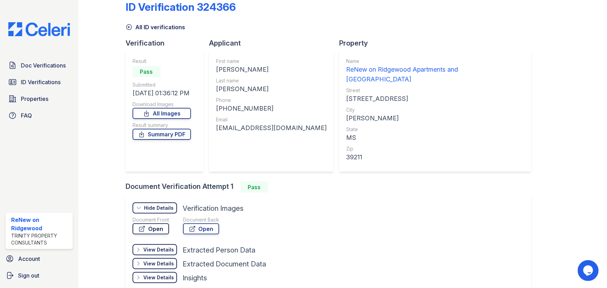
click at [150, 223] on link "Open" at bounding box center [151, 228] width 37 height 11
click at [209, 223] on link "Open" at bounding box center [201, 228] width 36 height 11
click at [30, 82] on span "ID Verifications" at bounding box center [41, 82] width 40 height 8
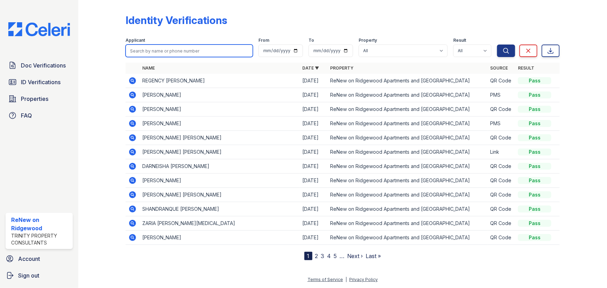
click at [142, 49] on input "search" at bounding box center [189, 51] width 127 height 13
paste input "Redmond"
type input "Redmond"
click at [497, 45] on button "Search" at bounding box center [506, 51] width 18 height 13
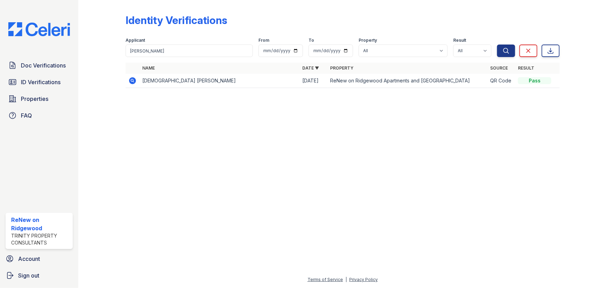
click at [133, 79] on icon at bounding box center [132, 80] width 7 height 7
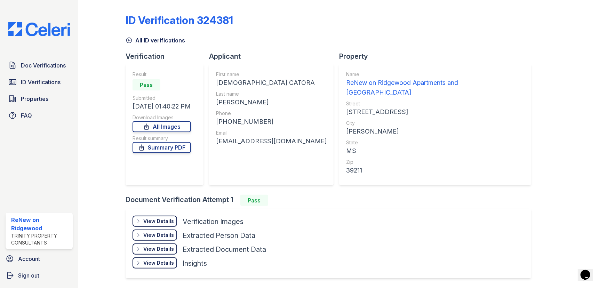
click at [170, 218] on div "View Details" at bounding box center [158, 221] width 31 height 7
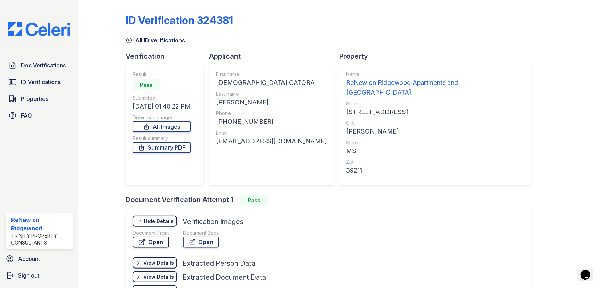
click at [168, 237] on link "Open" at bounding box center [151, 242] width 37 height 11
click at [201, 237] on link "Open" at bounding box center [201, 242] width 36 height 11
click at [27, 66] on span "Doc Verifications" at bounding box center [43, 65] width 45 height 8
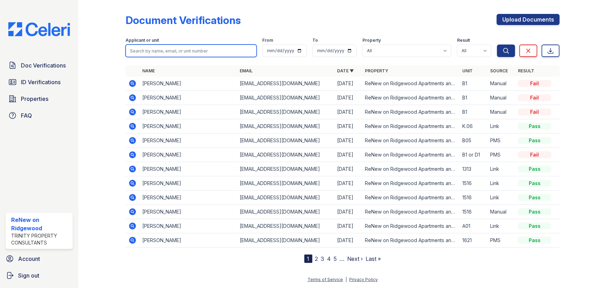
click at [138, 50] on input "search" at bounding box center [191, 51] width 131 height 13
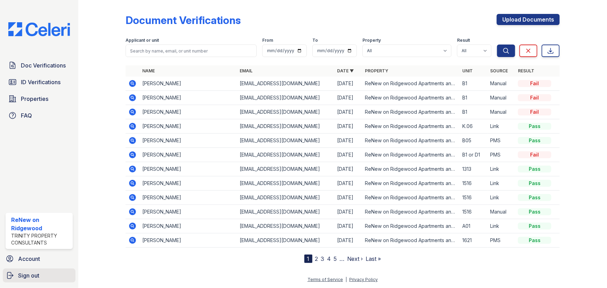
drag, startPoint x: 138, startPoint y: 50, endPoint x: 37, endPoint y: 275, distance: 247.1
click at [37, 275] on span "Sign out" at bounding box center [28, 275] width 21 height 8
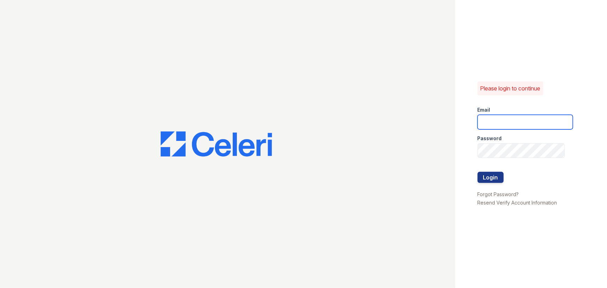
drag, startPoint x: 544, startPoint y: 123, endPoint x: 540, endPoint y: 125, distance: 3.7
click at [544, 123] on input "email" at bounding box center [525, 122] width 95 height 15
type input "renewbrandon@trinity-pm.com"
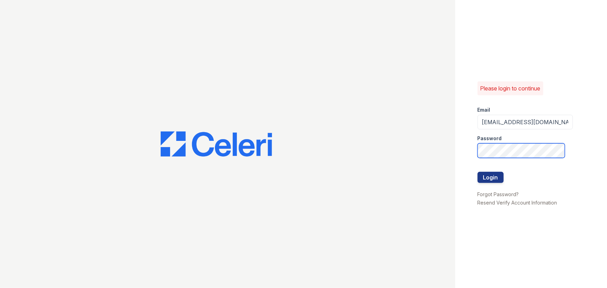
click at [478, 172] on button "Login" at bounding box center [491, 177] width 26 height 11
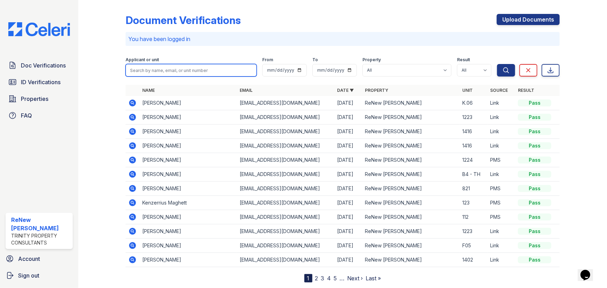
click at [167, 73] on input "search" at bounding box center [191, 70] width 131 height 13
paste input "[PERSON_NAME]"
type input "[PERSON_NAME]"
click at [497, 64] on button "Search" at bounding box center [506, 70] width 18 height 13
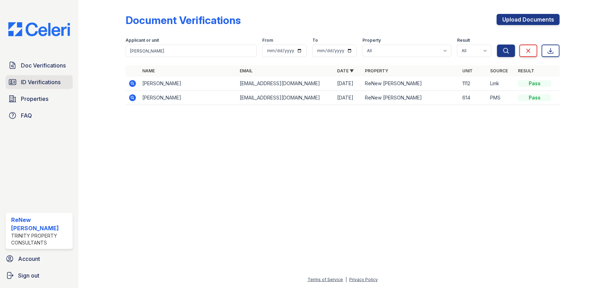
click at [43, 82] on span "ID Verifications" at bounding box center [41, 82] width 40 height 8
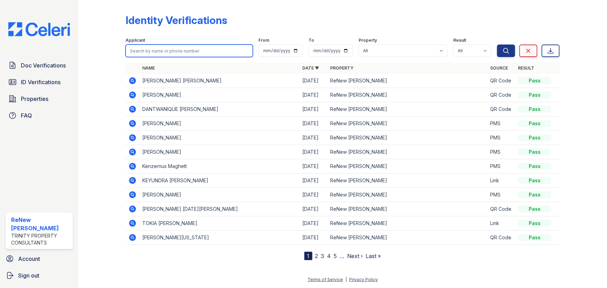
click at [146, 54] on input "search" at bounding box center [189, 51] width 127 height 13
paste input "[PERSON_NAME]"
type input "[PERSON_NAME]"
click at [497, 45] on button "Search" at bounding box center [506, 51] width 18 height 13
